Goal: Information Seeking & Learning: Check status

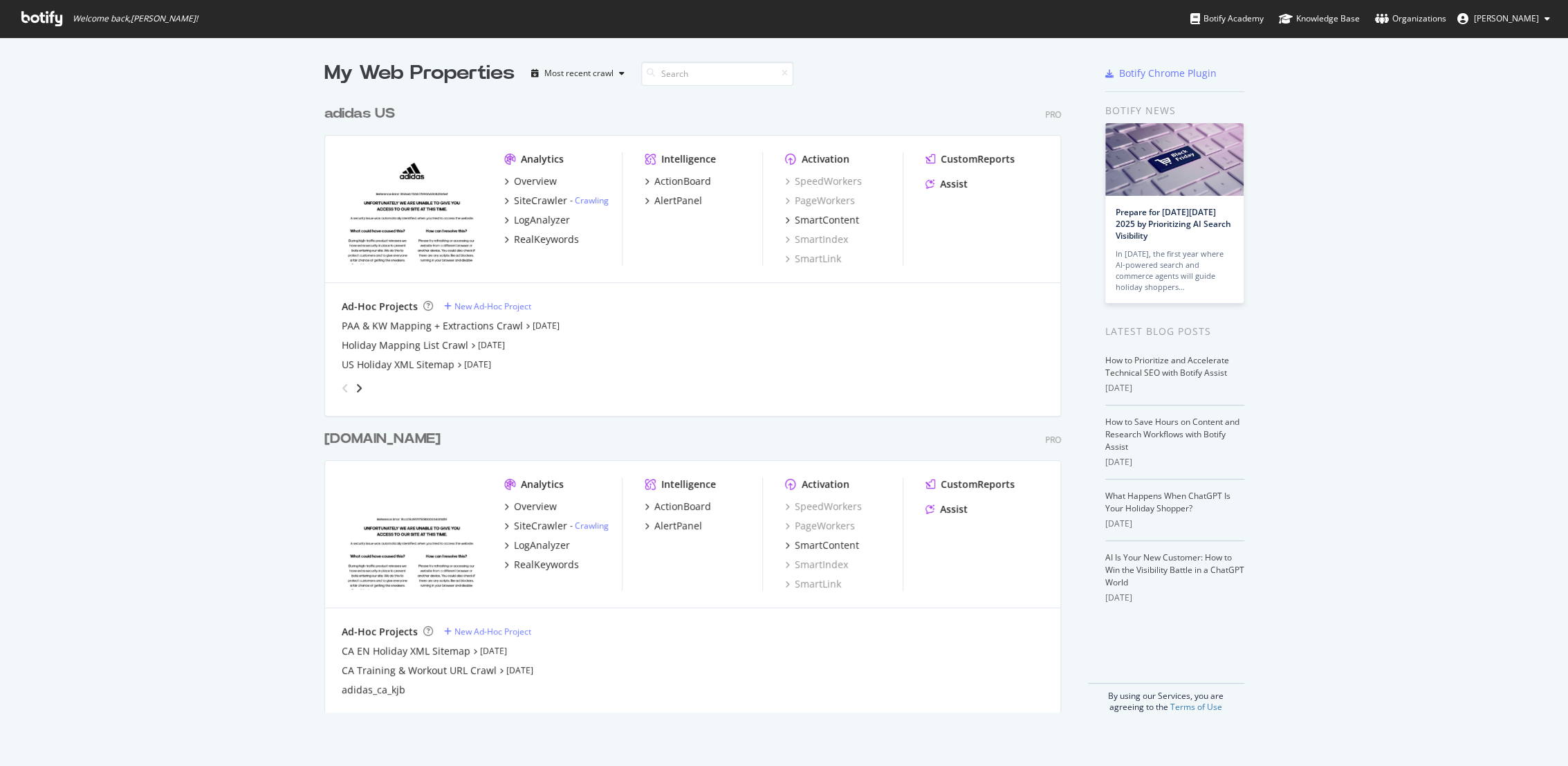
scroll to position [753, 1543]
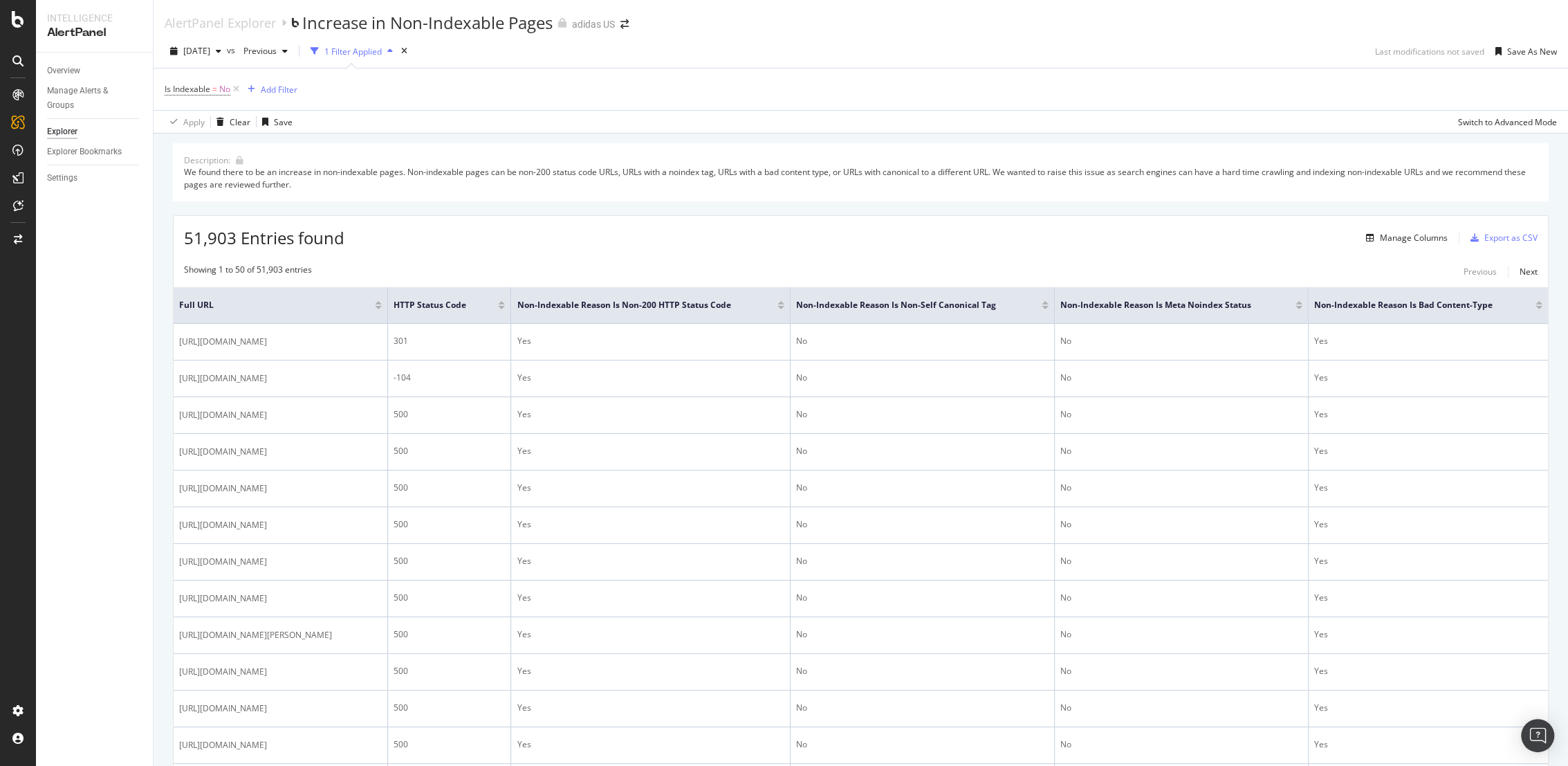
click at [76, 35] on div "AlertPanel" at bounding box center [94, 32] width 95 height 16
click at [72, 70] on div "Overview" at bounding box center [63, 71] width 33 height 14
